Goal: Task Accomplishment & Management: Manage account settings

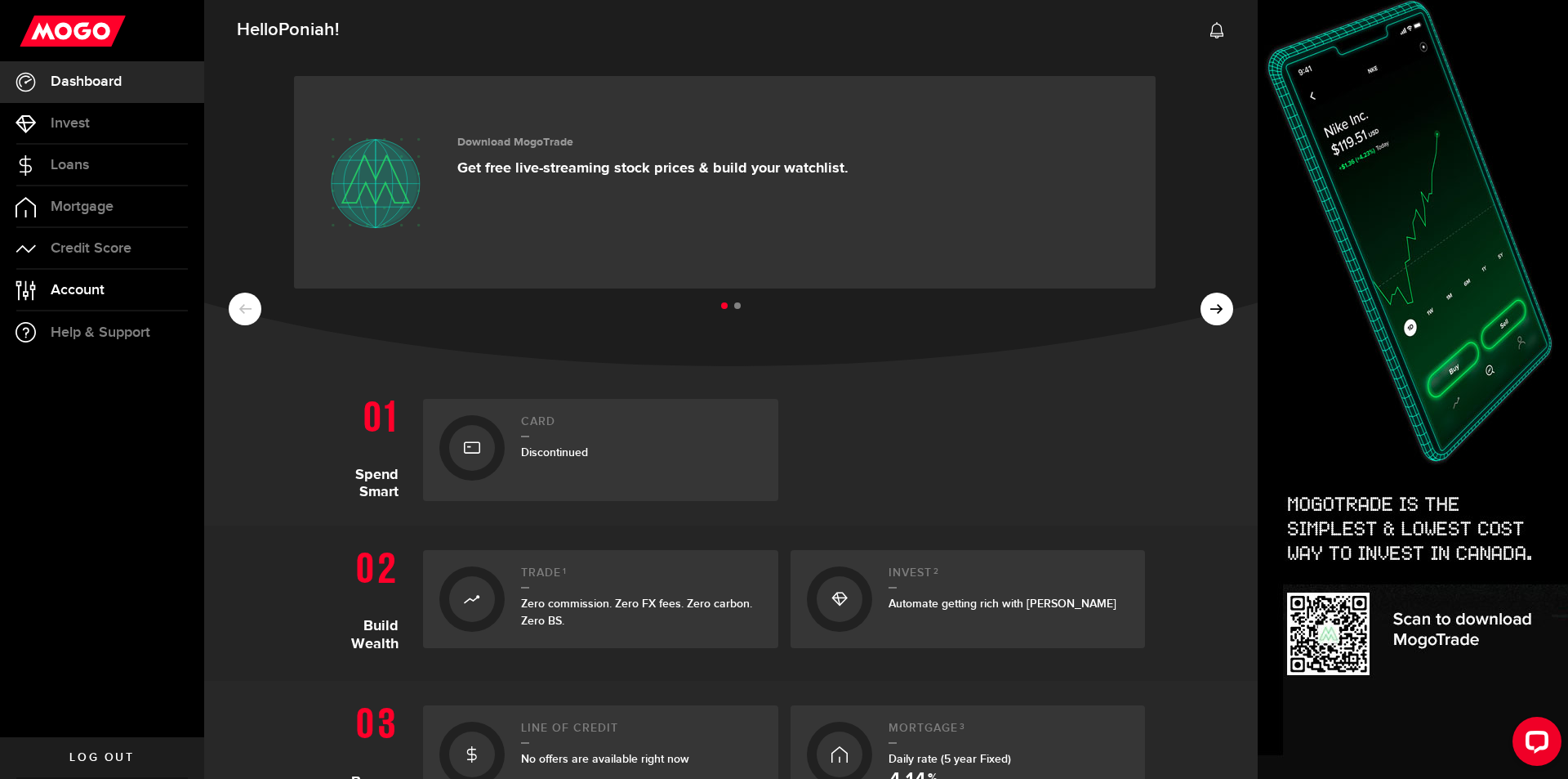
click at [66, 297] on span "Account" at bounding box center [78, 289] width 54 height 15
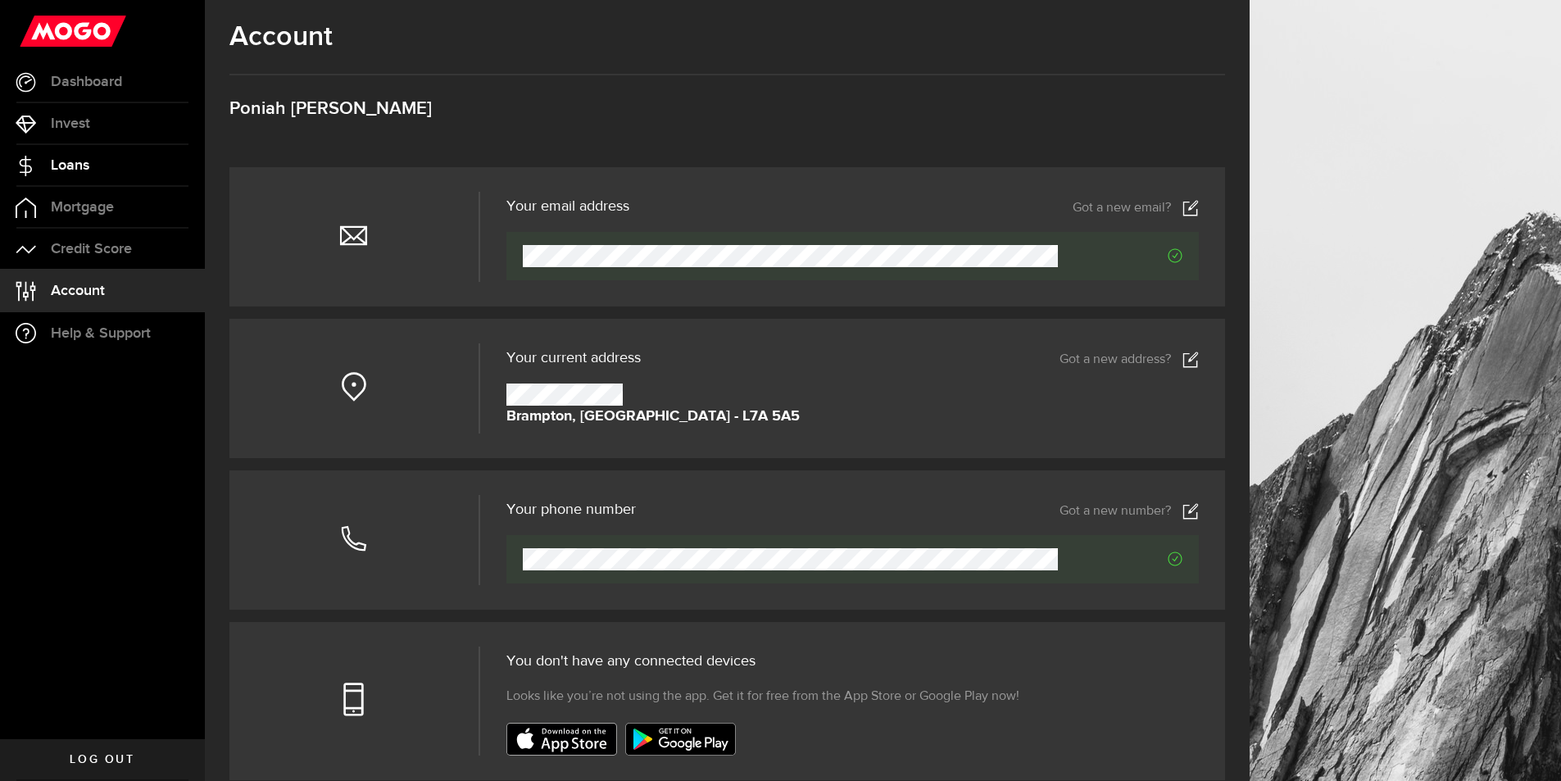
click at [91, 147] on link "Loans" at bounding box center [102, 165] width 205 height 41
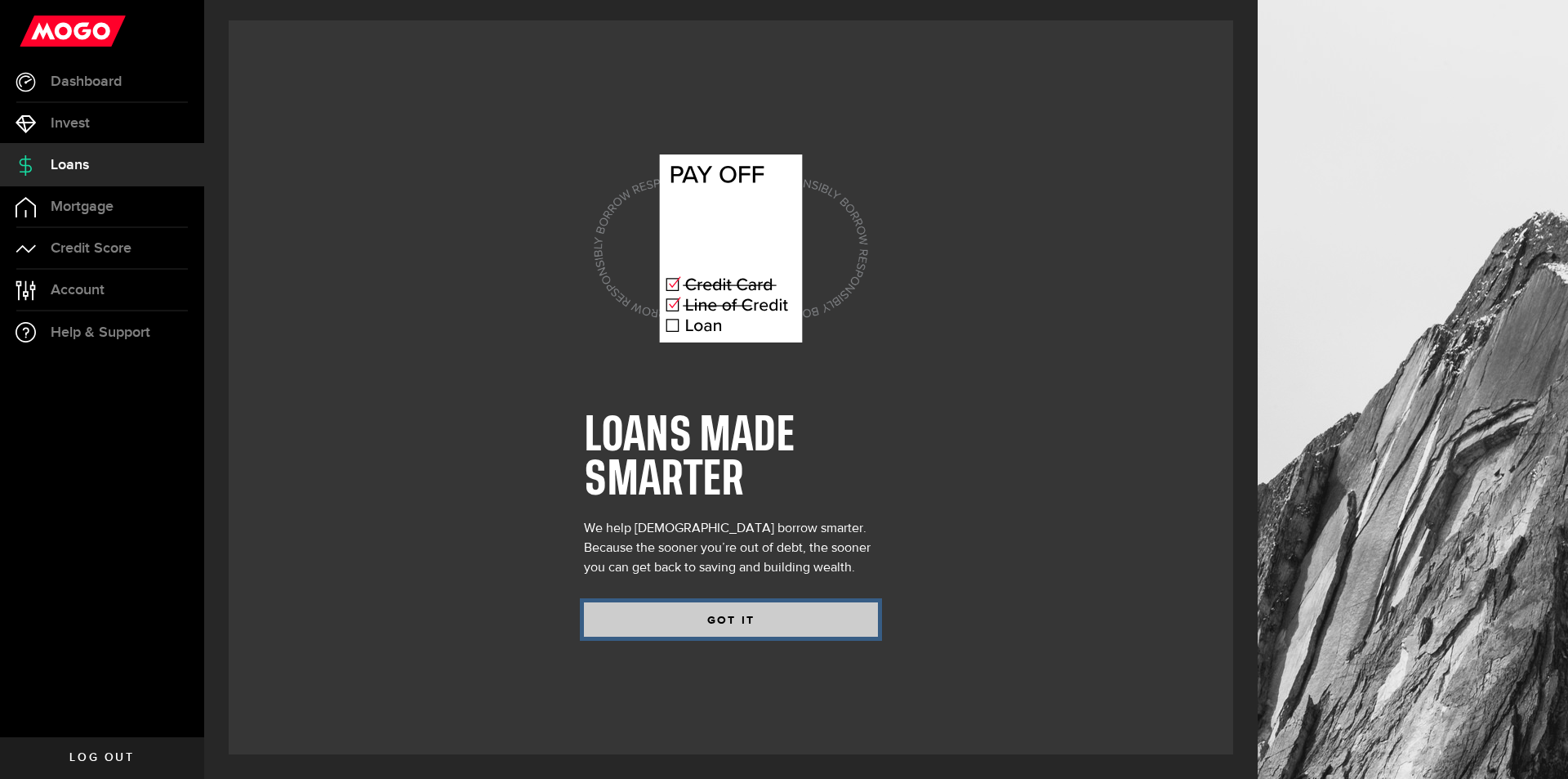
click at [716, 603] on button "GOT IT" at bounding box center [731, 619] width 294 height 34
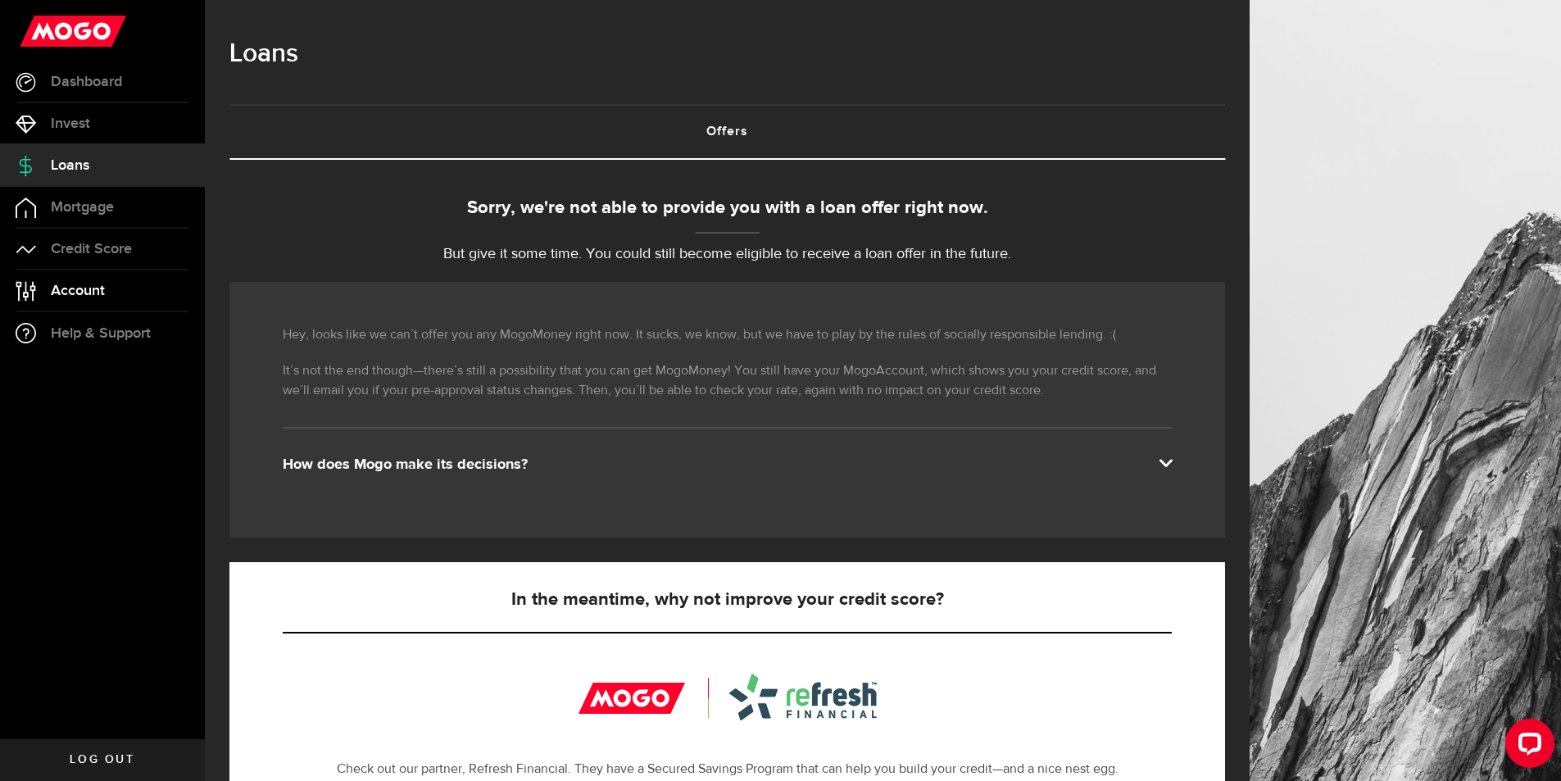
click at [96, 294] on span "Account" at bounding box center [78, 290] width 54 height 15
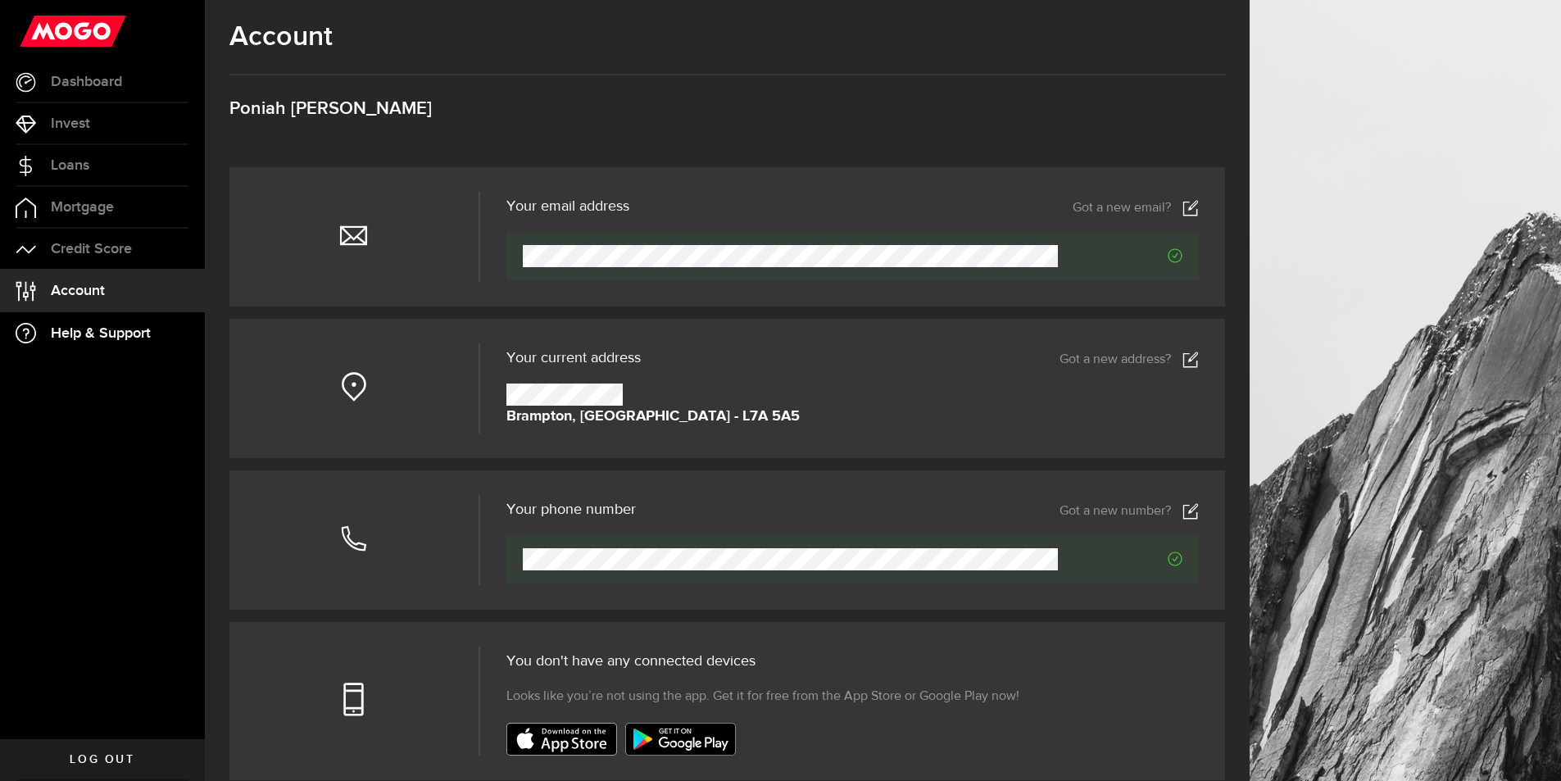
click at [93, 339] on span "Help & Support" at bounding box center [101, 333] width 100 height 15
click at [88, 86] on span "Dashboard" at bounding box center [86, 82] width 71 height 15
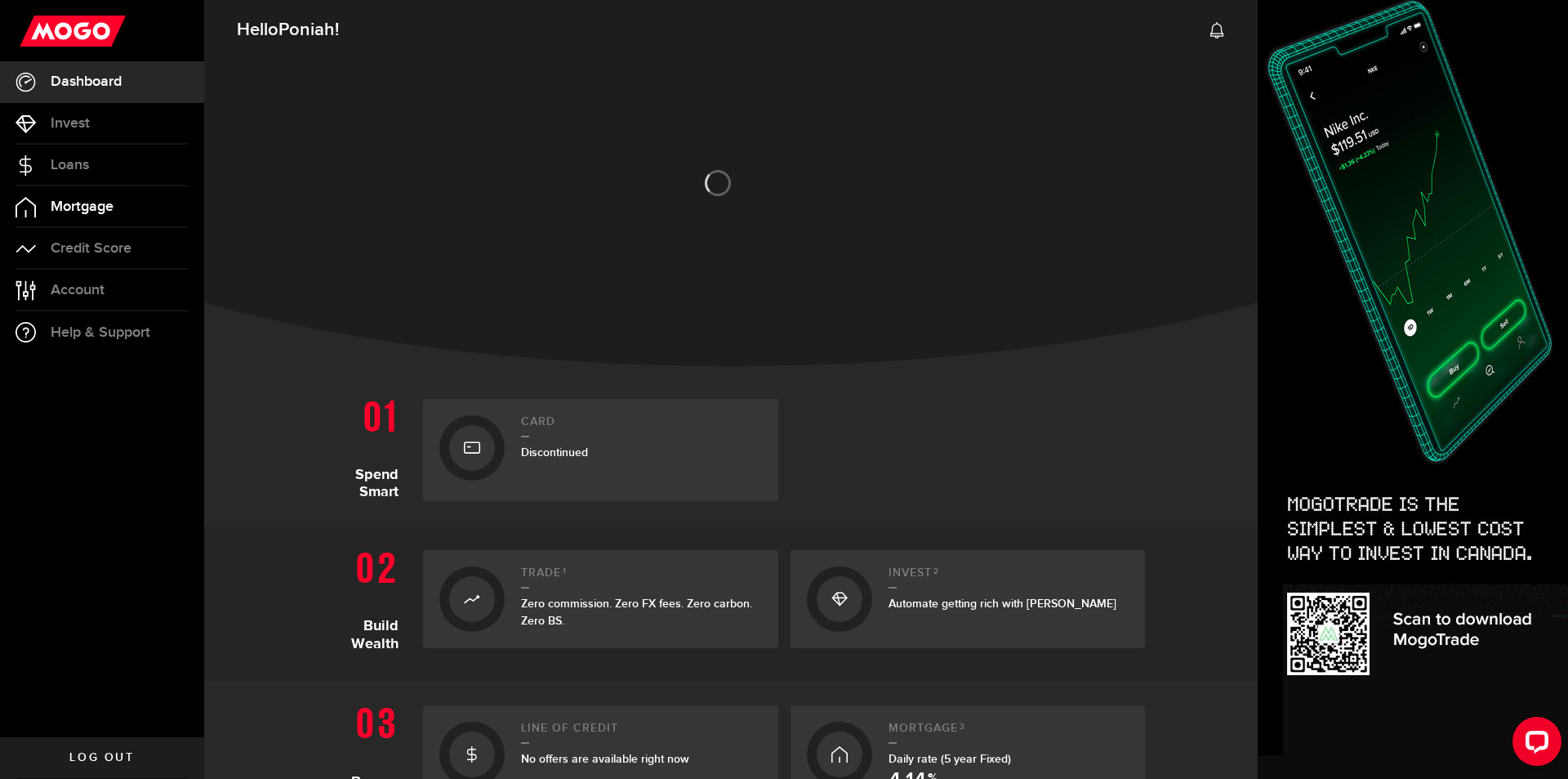
click at [126, 210] on link "Mortgage" at bounding box center [102, 206] width 204 height 41
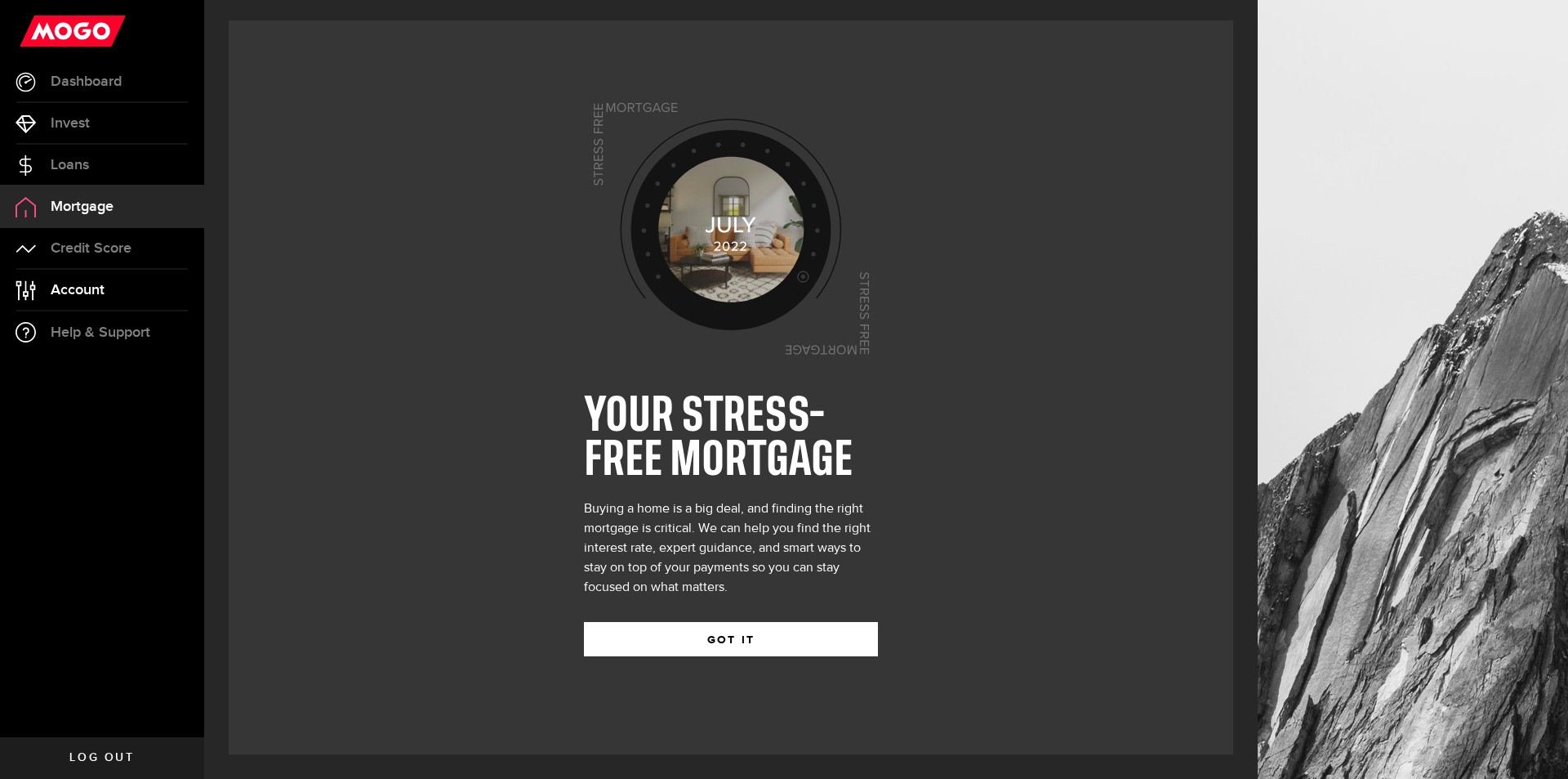
click at [93, 283] on span "Account" at bounding box center [78, 289] width 54 height 15
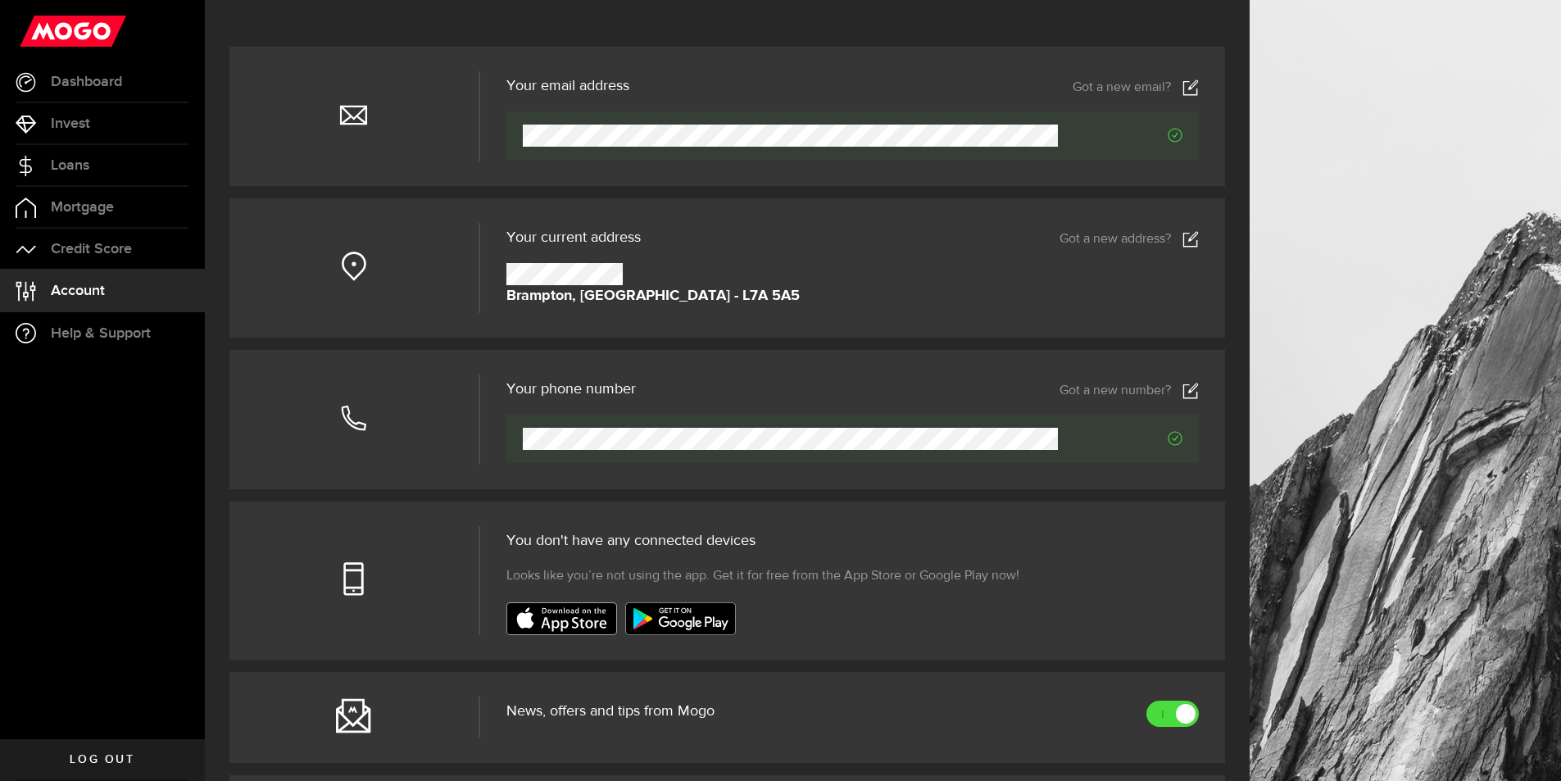
scroll to position [328, 0]
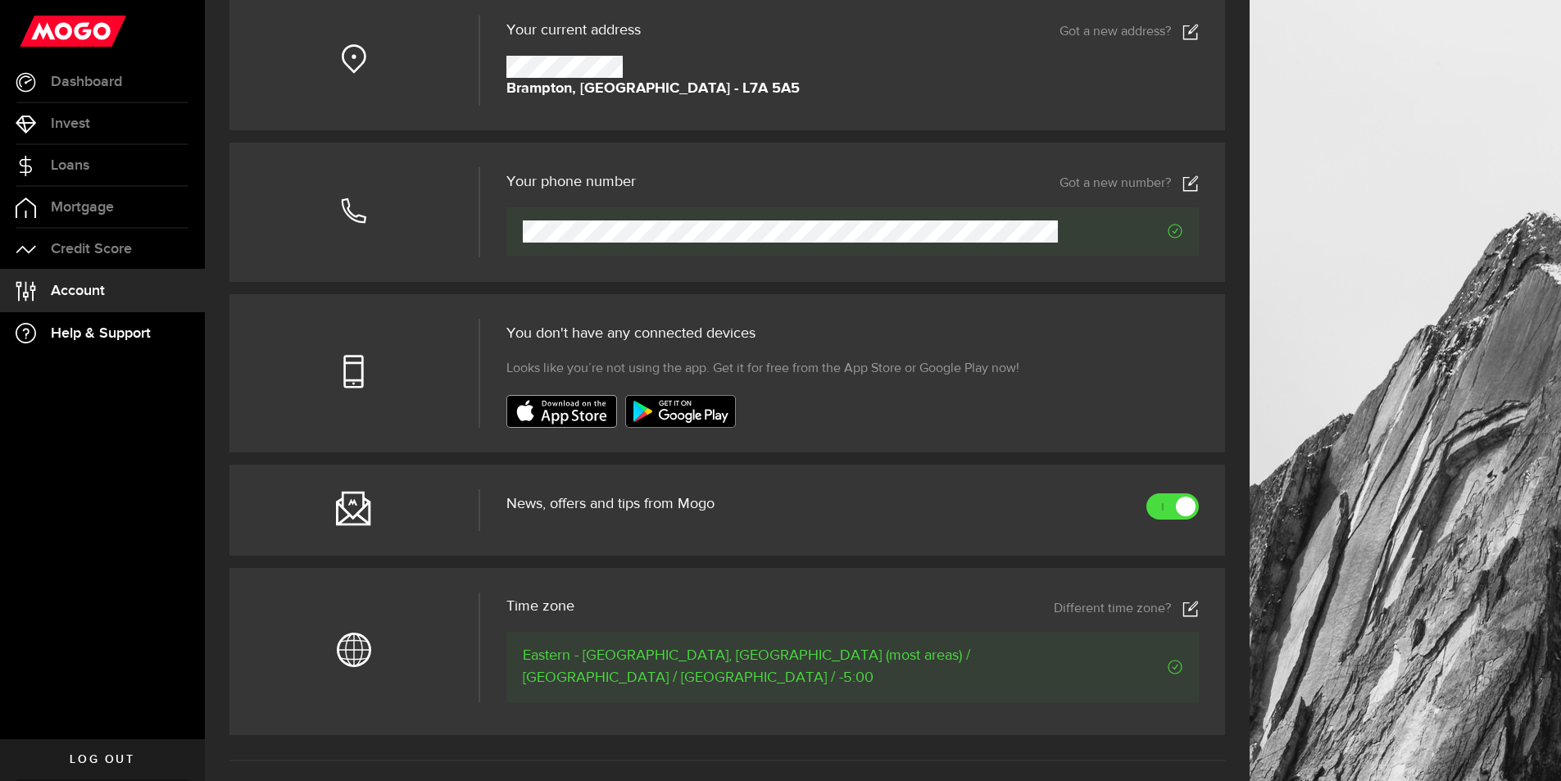
click at [106, 346] on link "Help & Support" at bounding box center [102, 333] width 205 height 42
click at [101, 219] on link "Mortgage" at bounding box center [102, 207] width 205 height 41
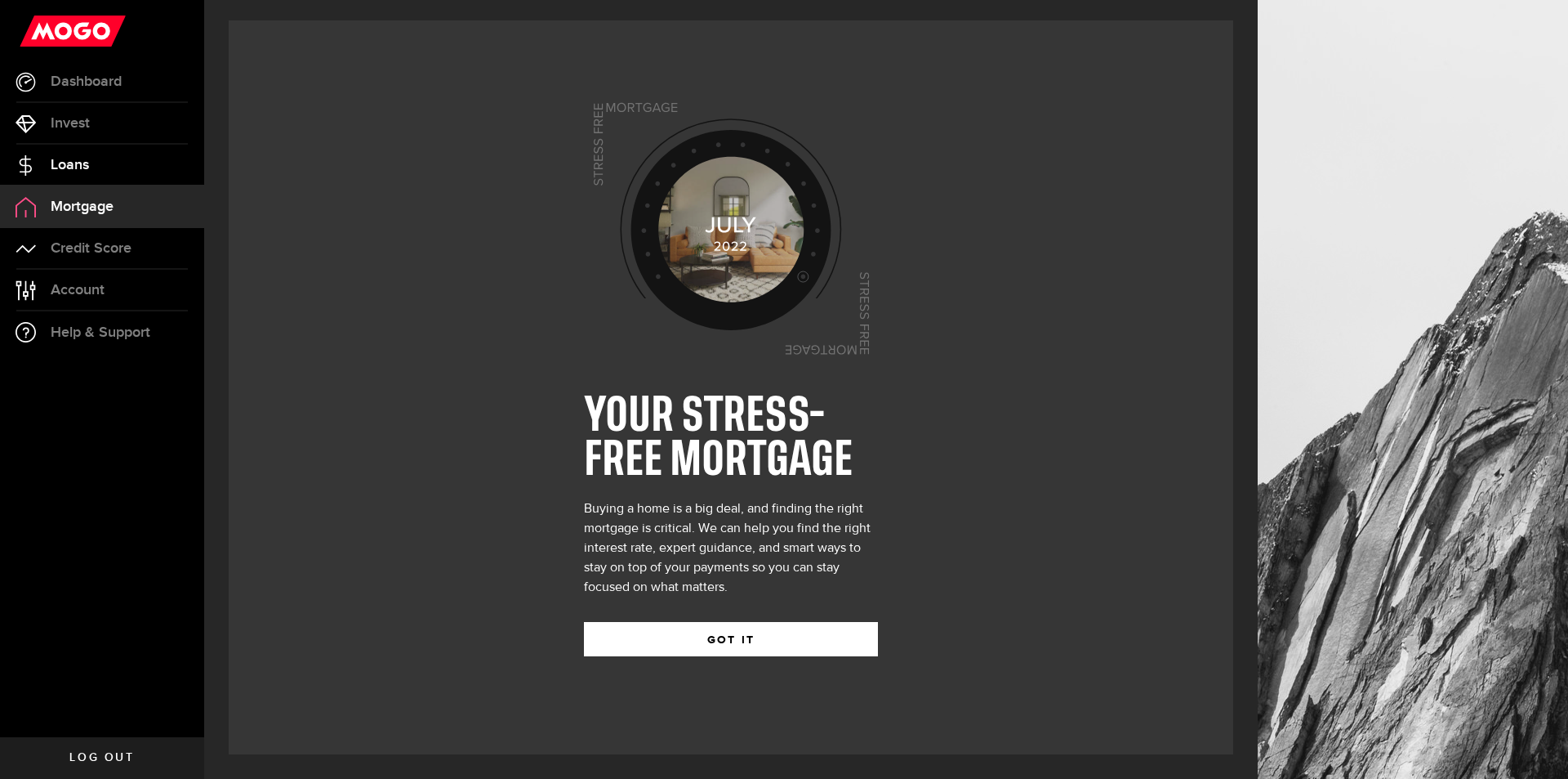
click at [91, 154] on link "Loans" at bounding box center [102, 165] width 204 height 41
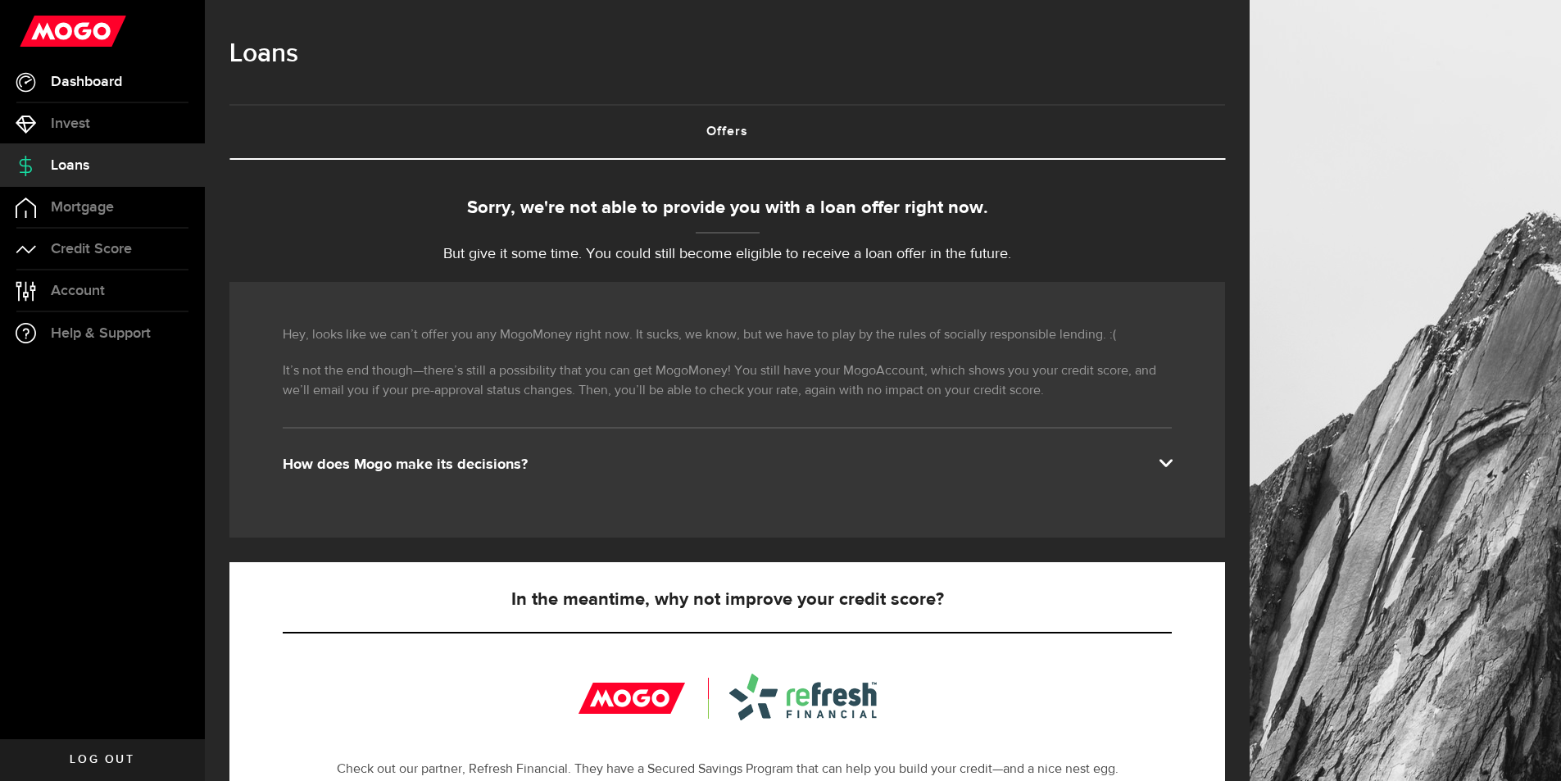
click at [95, 76] on span "Dashboard" at bounding box center [86, 82] width 71 height 15
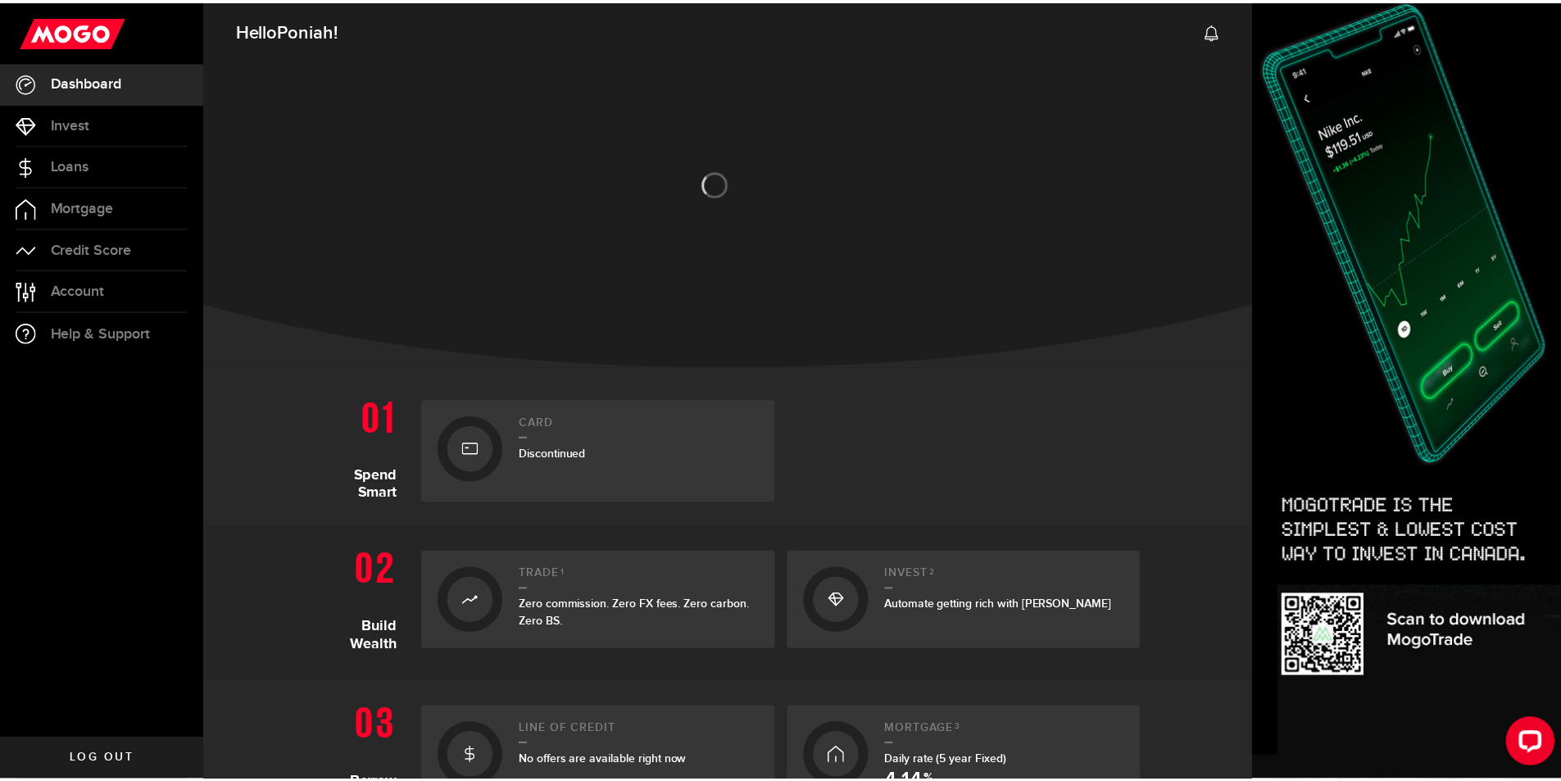
scroll to position [425, 0]
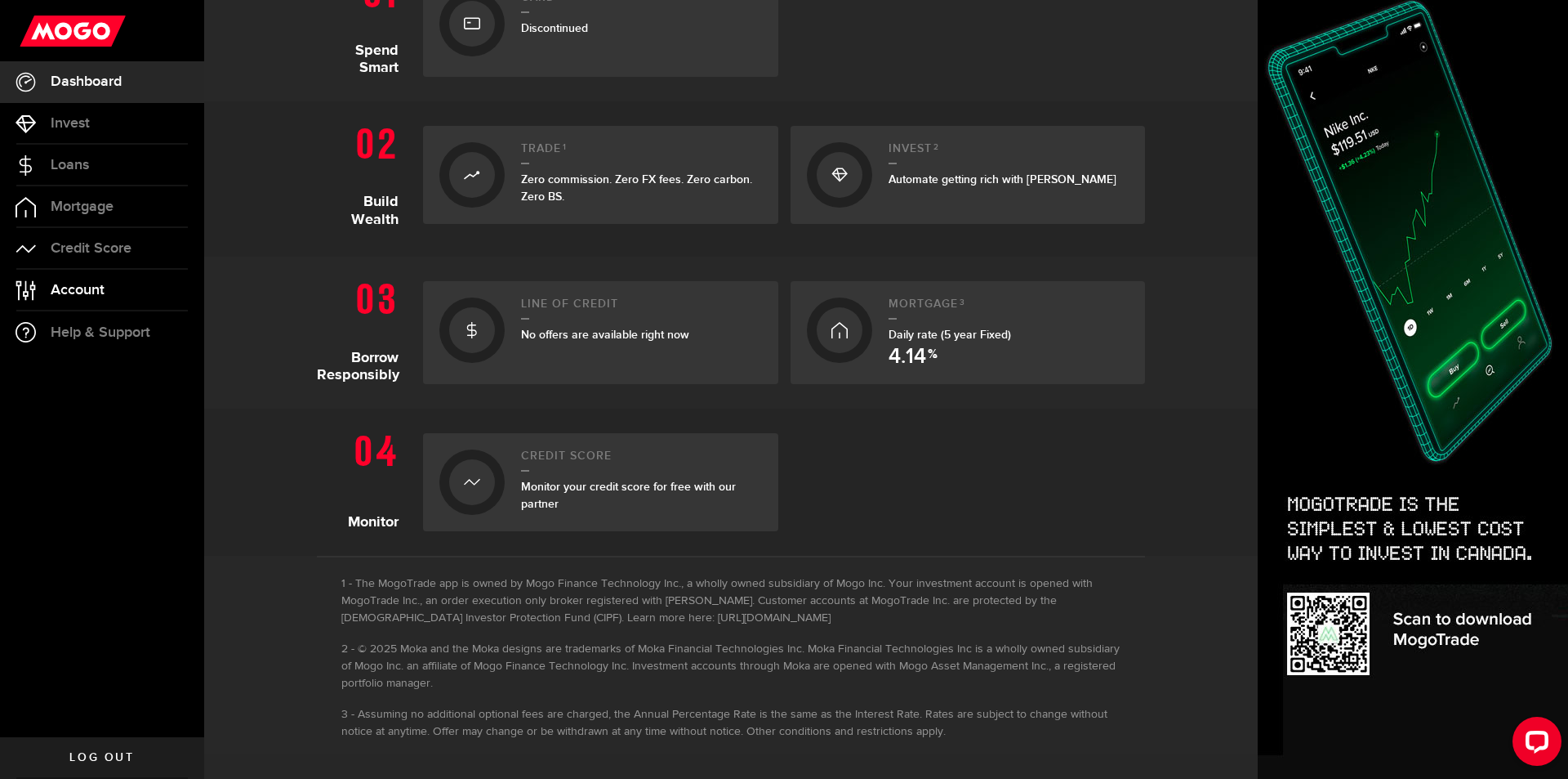
click at [81, 293] on span "Account" at bounding box center [78, 289] width 54 height 15
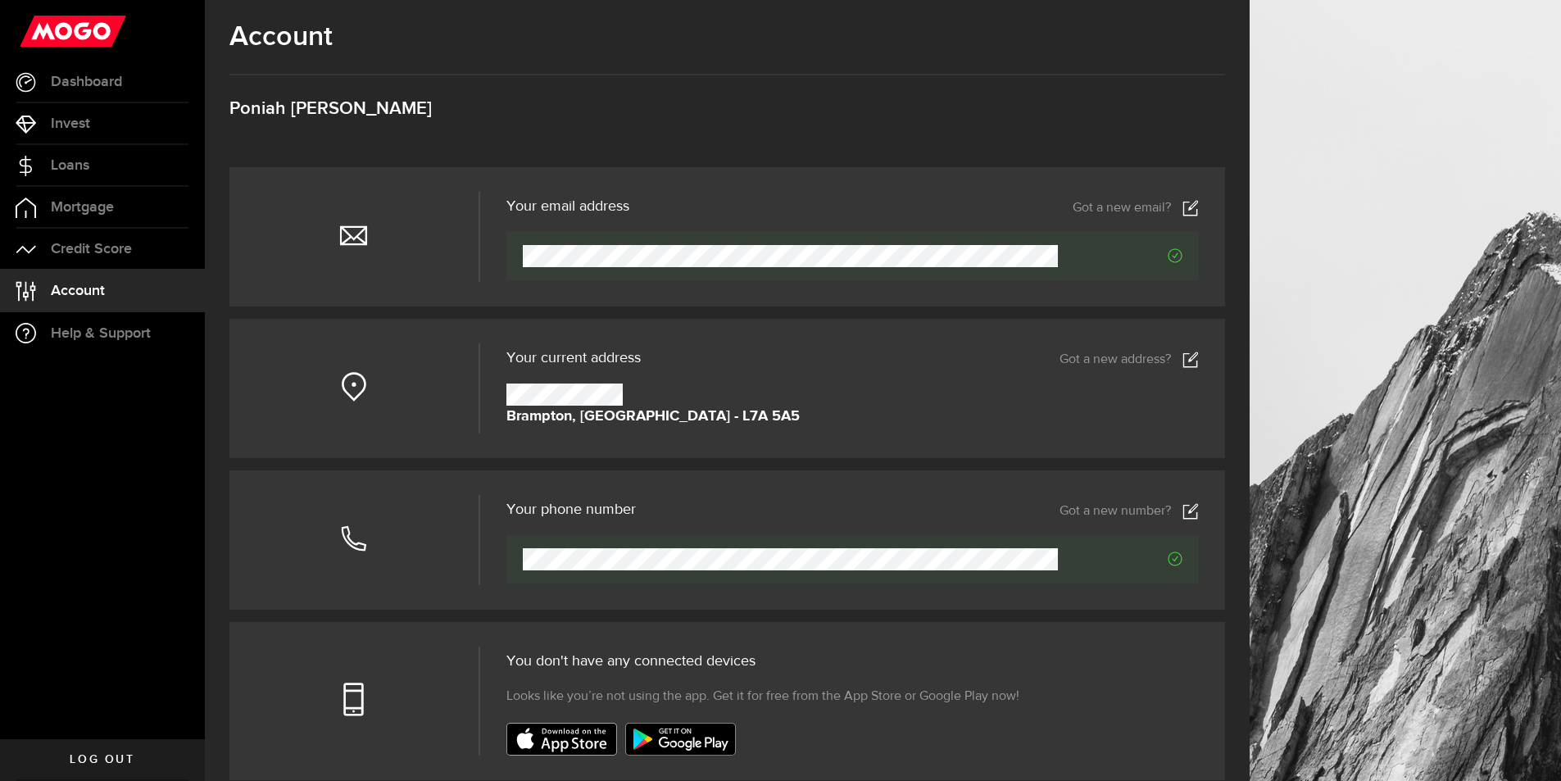
click at [1196, 211] on use at bounding box center [1190, 208] width 15 height 16
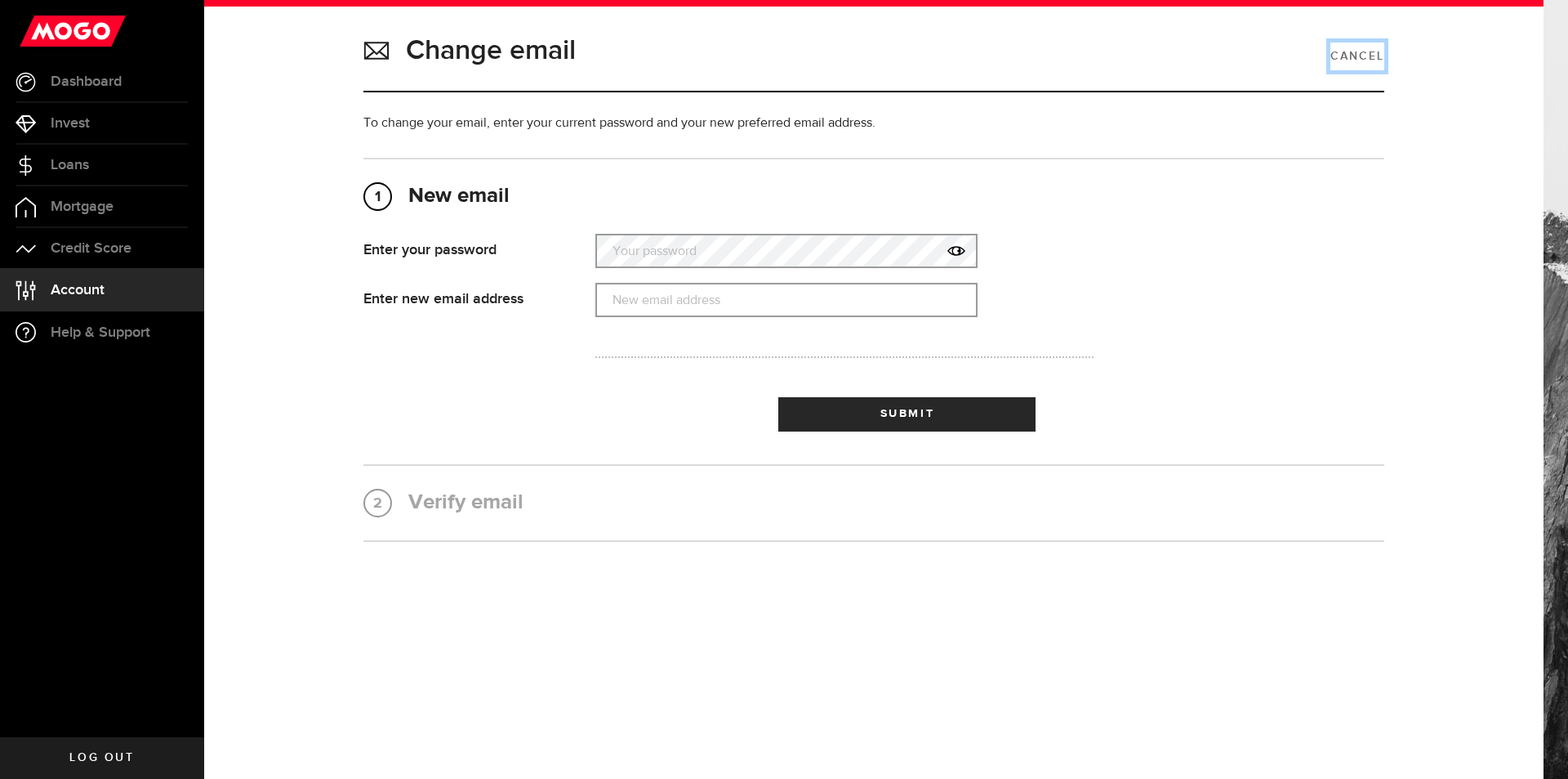
click at [1351, 51] on link "Cancel" at bounding box center [1357, 57] width 54 height 28
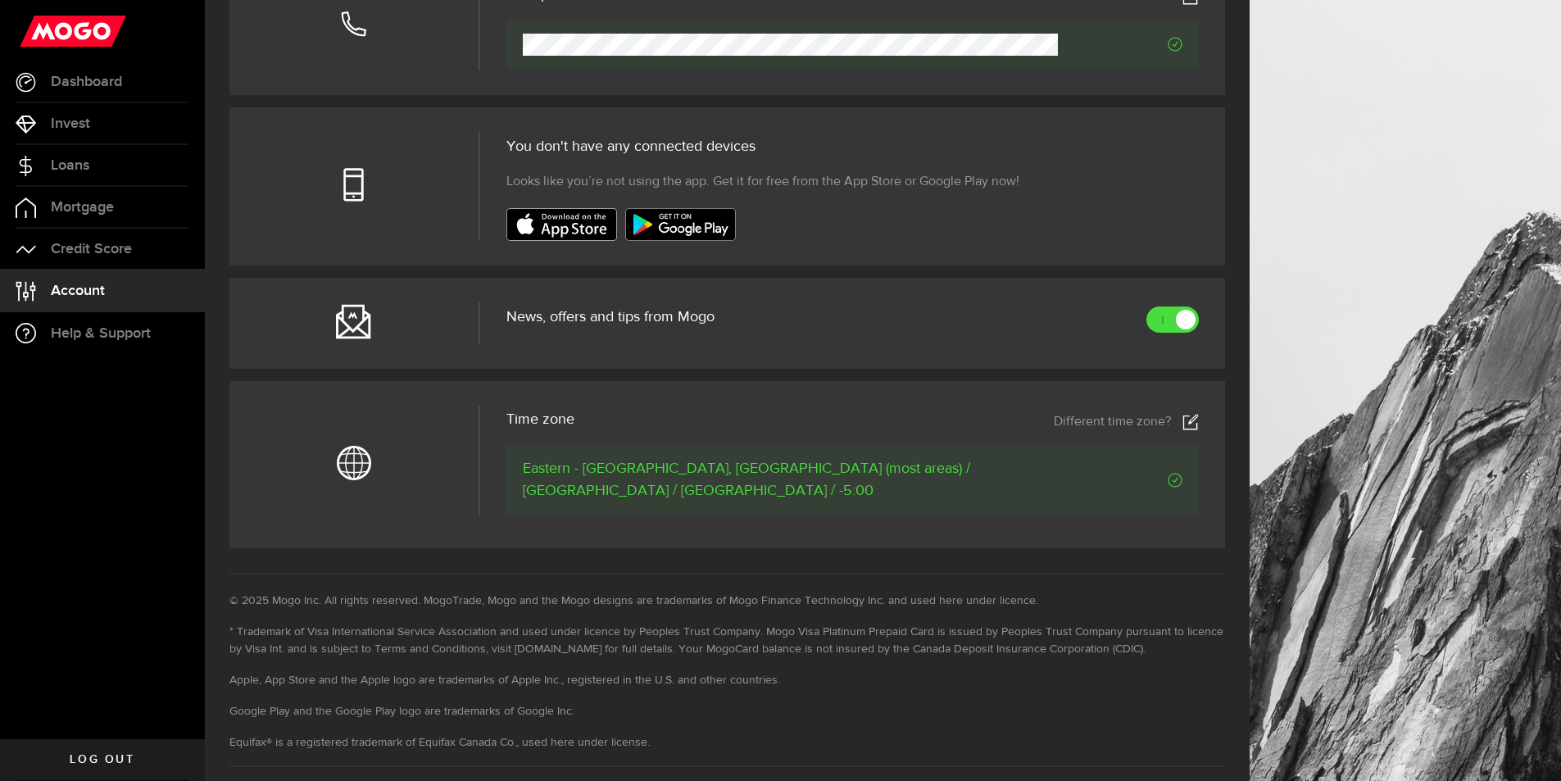
scroll to position [547, 0]
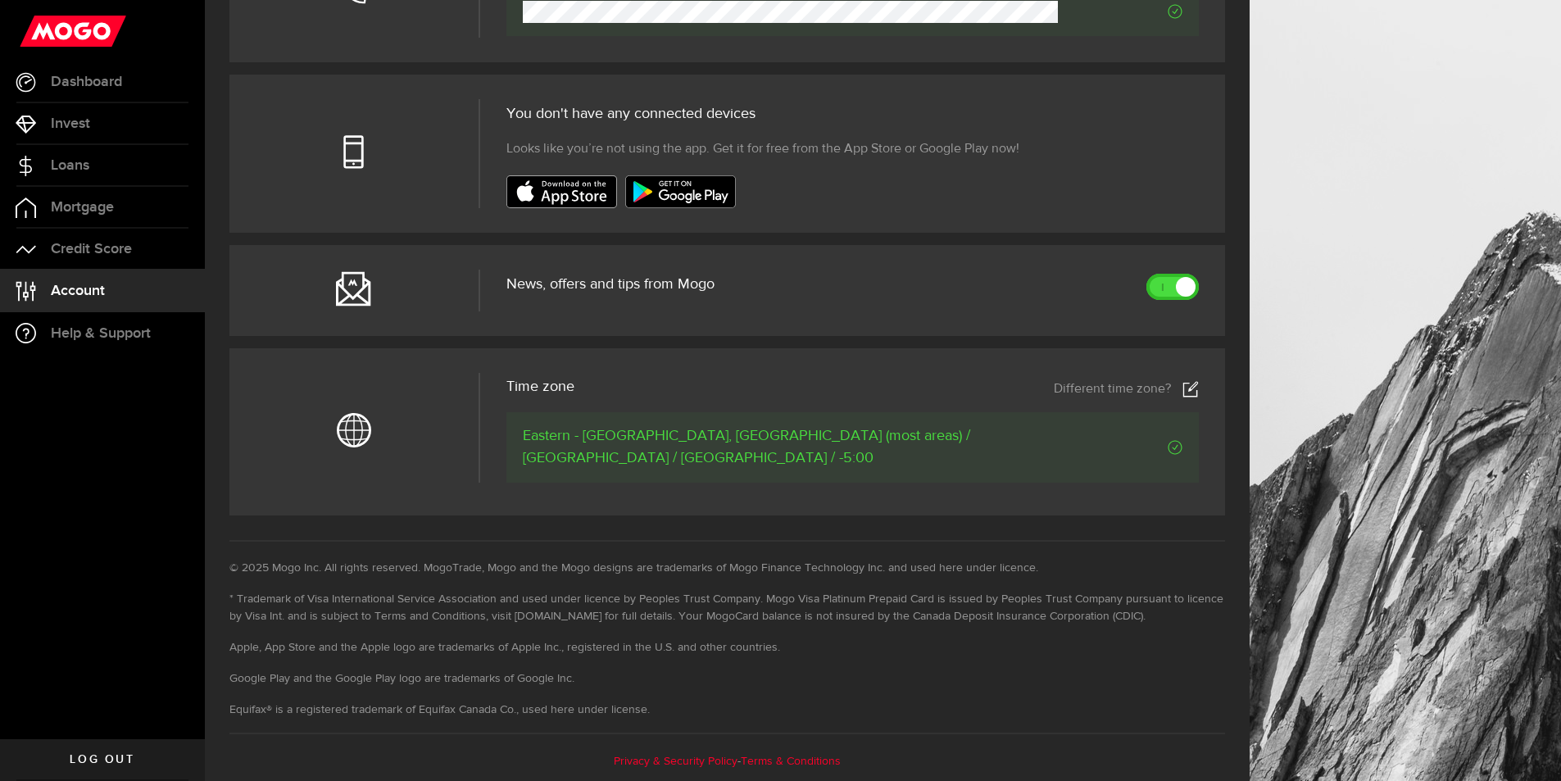
click at [1188, 287] on link at bounding box center [1172, 287] width 52 height 26
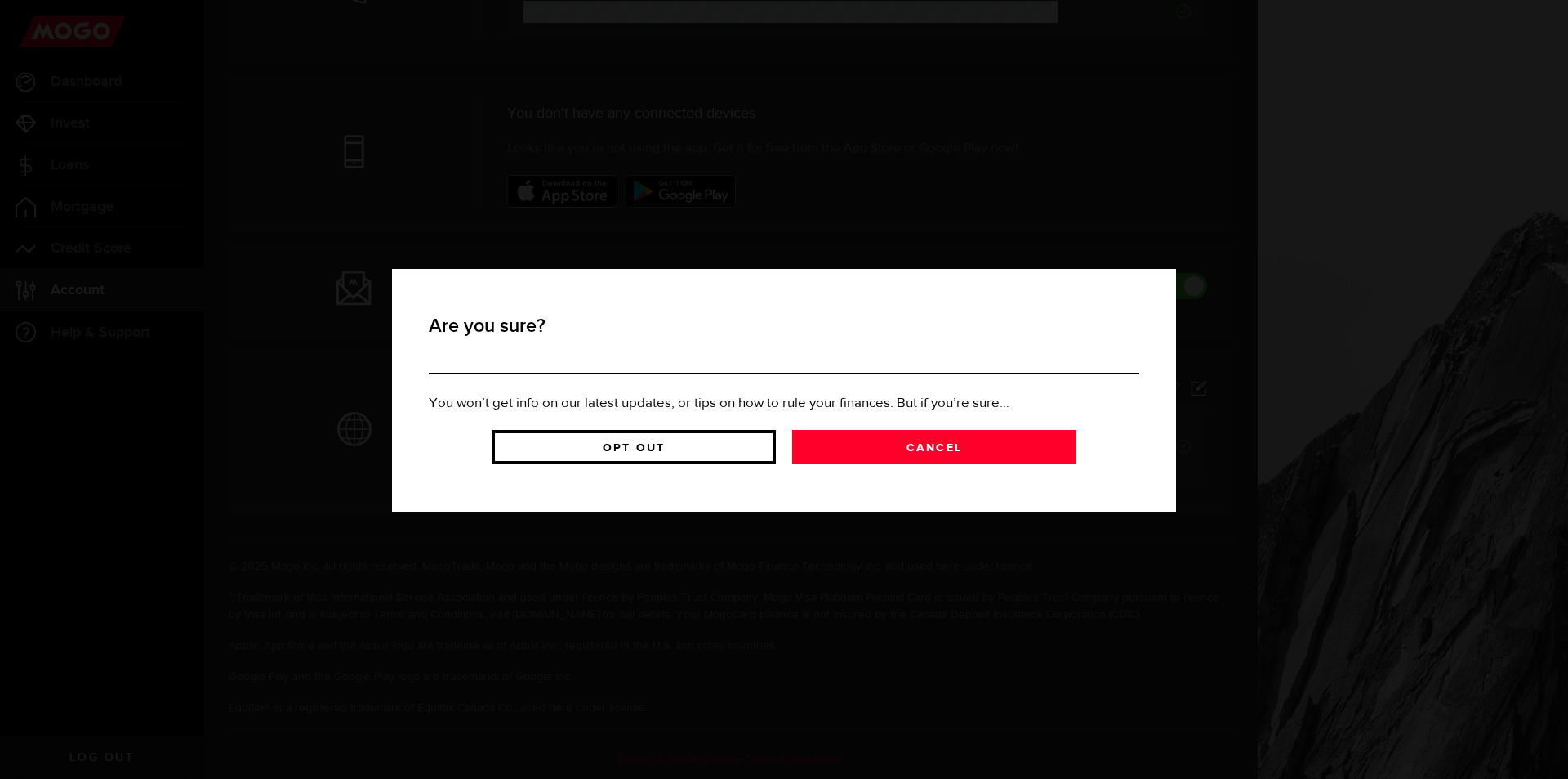
click at [698, 447] on link "Opt Out" at bounding box center [633, 447] width 284 height 34
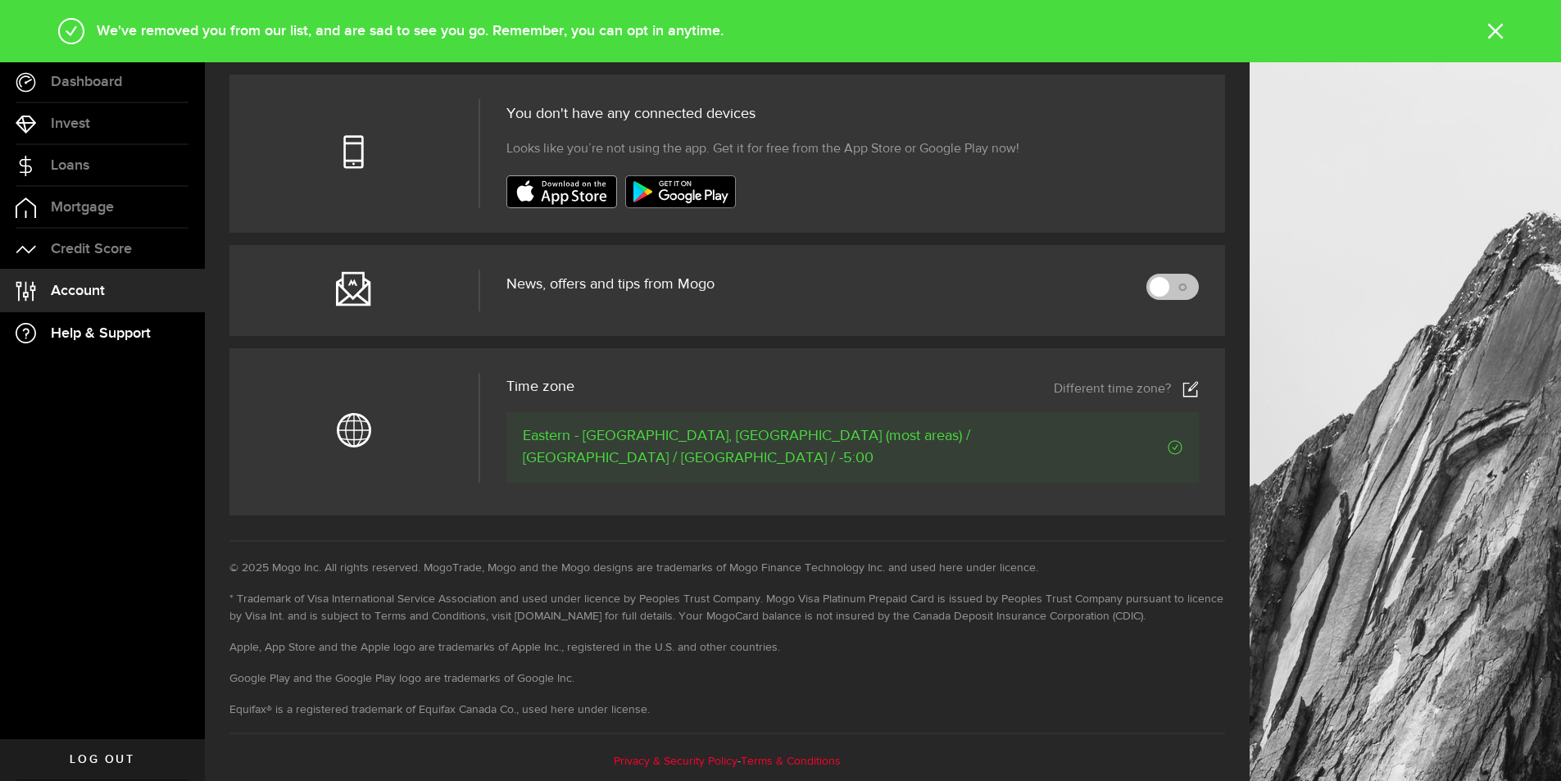
click at [71, 327] on span "Help & Support" at bounding box center [101, 333] width 100 height 15
